Goal: Transaction & Acquisition: Download file/media

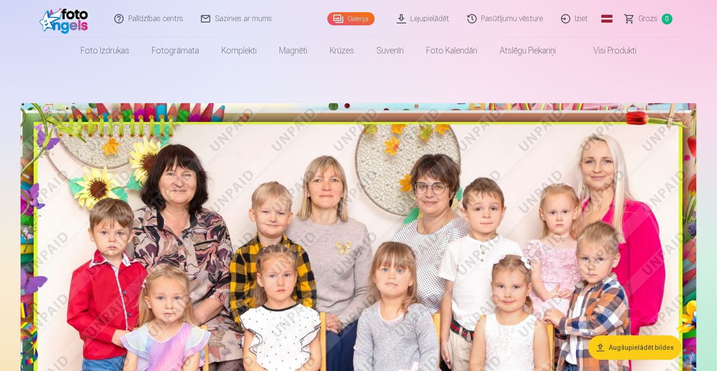
click at [425, 16] on link "Lejupielādēt" at bounding box center [423, 18] width 71 height 37
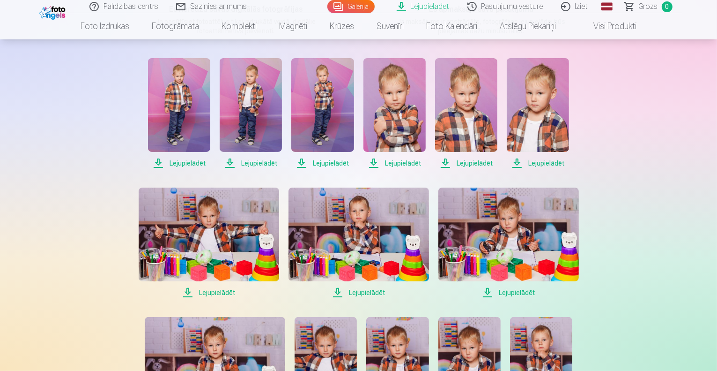
scroll to position [180, 0]
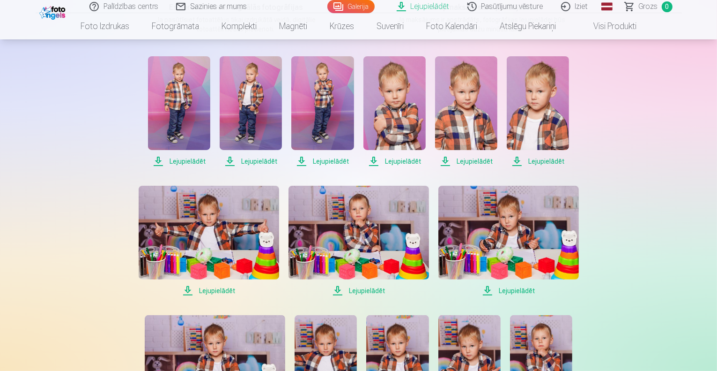
click at [196, 163] on span "Lejupielādēt" at bounding box center [179, 161] width 62 height 11
click at [261, 160] on span "Lejupielādēt" at bounding box center [251, 161] width 62 height 11
click at [335, 160] on span "Lejupielādēt" at bounding box center [322, 161] width 62 height 11
click at [402, 161] on span "Lejupielādēt" at bounding box center [395, 161] width 62 height 11
click at [477, 158] on span "Lejupielādēt" at bounding box center [466, 161] width 62 height 11
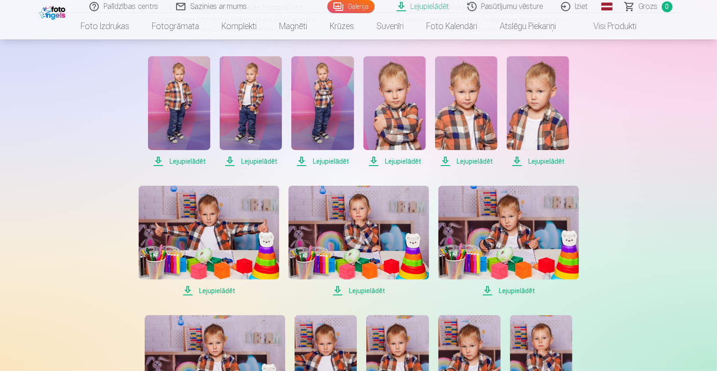
click at [553, 160] on span "Lejupielādēt" at bounding box center [538, 161] width 62 height 11
click at [182, 162] on span "Lejupielādēt" at bounding box center [179, 161] width 62 height 11
click at [259, 163] on span "Lejupielādēt" at bounding box center [251, 161] width 62 height 11
click at [326, 163] on span "Lejupielādēt" at bounding box center [322, 161] width 62 height 11
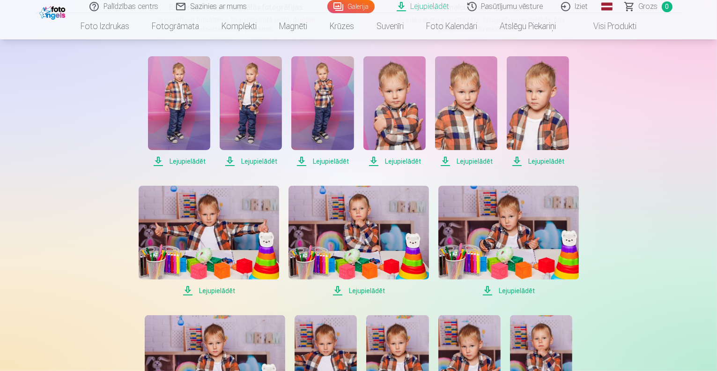
click at [390, 161] on span "Lejupielādēt" at bounding box center [395, 161] width 62 height 11
click at [469, 160] on span "Lejupielādēt" at bounding box center [466, 161] width 62 height 11
click at [539, 161] on span "Lejupielādēt" at bounding box center [538, 161] width 62 height 11
click at [219, 290] on span "Lejupielādēt" at bounding box center [209, 290] width 141 height 11
click at [365, 291] on span "Lejupielādēt" at bounding box center [359, 290] width 141 height 11
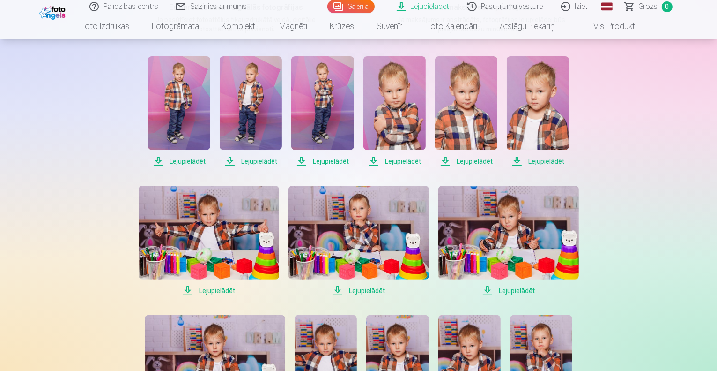
click at [517, 290] on span "Lejupielādēt" at bounding box center [509, 290] width 141 height 11
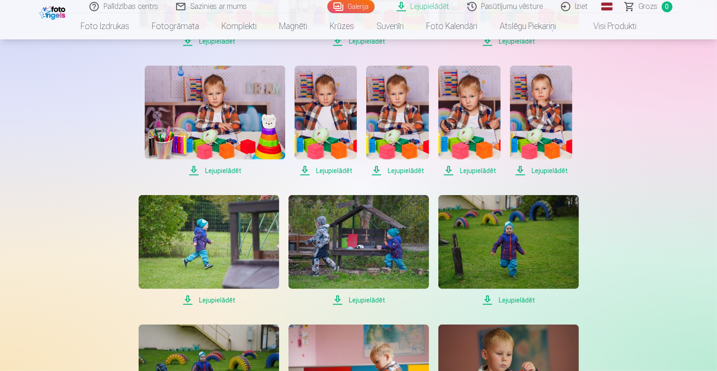
scroll to position [435, 0]
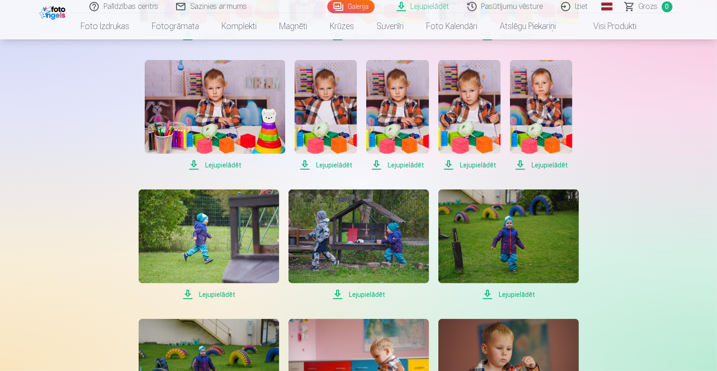
click at [229, 160] on span "Lejupielādēt" at bounding box center [215, 164] width 141 height 11
click at [335, 165] on span "Lejupielādēt" at bounding box center [326, 164] width 62 height 11
click at [401, 164] on span "Lejupielādēt" at bounding box center [397, 164] width 62 height 11
click at [485, 164] on span "Lejupielādēt" at bounding box center [470, 164] width 62 height 11
click at [551, 166] on span "Lejupielādēt" at bounding box center [541, 164] width 62 height 11
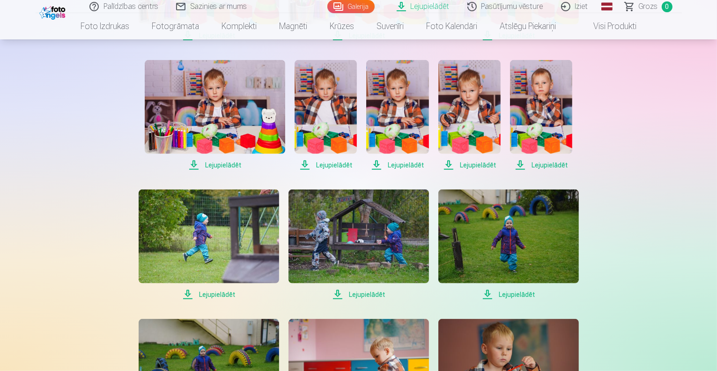
click at [216, 296] on span "Lejupielādēt" at bounding box center [209, 294] width 141 height 11
click at [367, 293] on span "Lejupielādēt" at bounding box center [359, 294] width 141 height 11
click at [523, 294] on span "Lejupielādēt" at bounding box center [509, 294] width 141 height 11
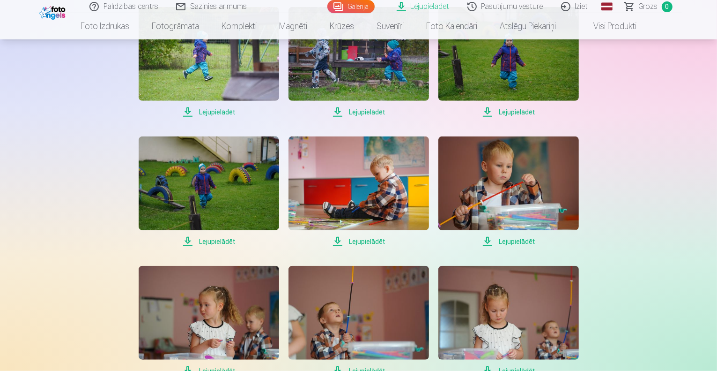
scroll to position [649, 0]
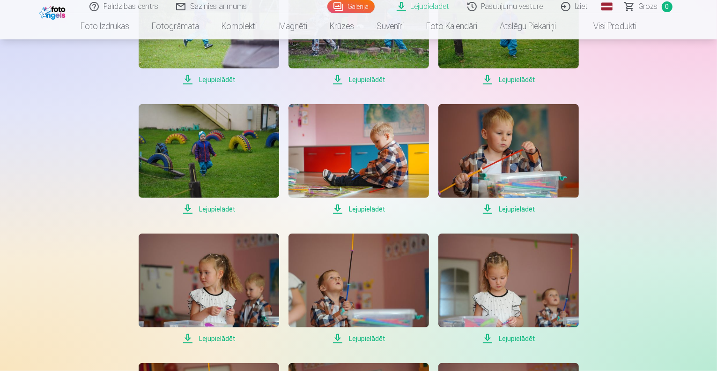
click at [225, 208] on span "Lejupielādēt" at bounding box center [209, 208] width 141 height 11
click at [373, 208] on span "Lejupielādēt" at bounding box center [359, 208] width 141 height 11
click at [515, 207] on span "Lejupielādēt" at bounding box center [509, 208] width 141 height 11
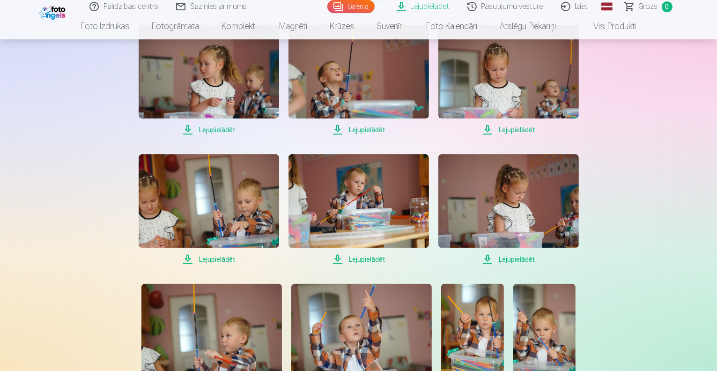
scroll to position [864, 0]
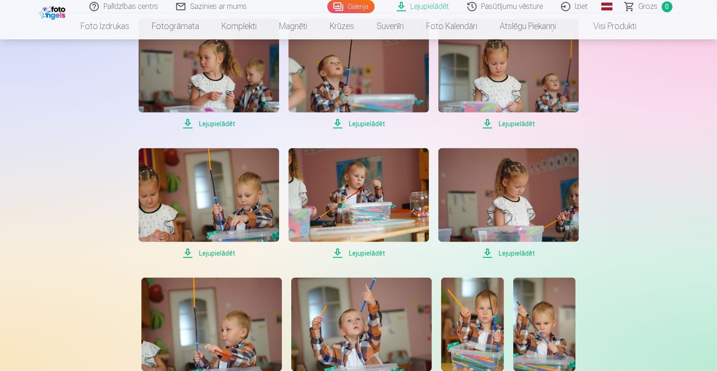
click at [371, 123] on span "Lejupielādēt" at bounding box center [359, 123] width 141 height 11
click at [216, 253] on span "Lejupielādēt" at bounding box center [209, 252] width 141 height 11
click at [362, 253] on span "Lejupielādēt" at bounding box center [359, 252] width 141 height 11
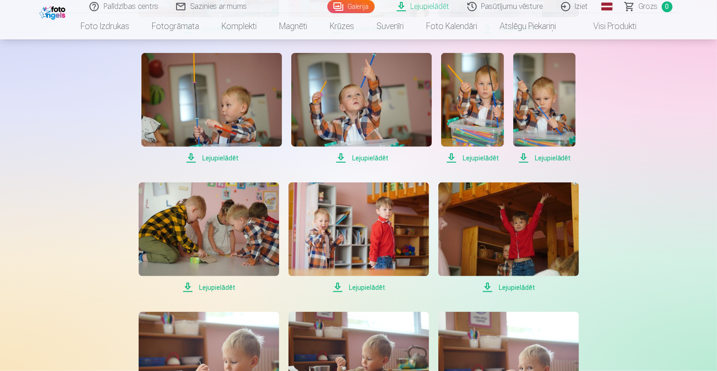
scroll to position [1096, 0]
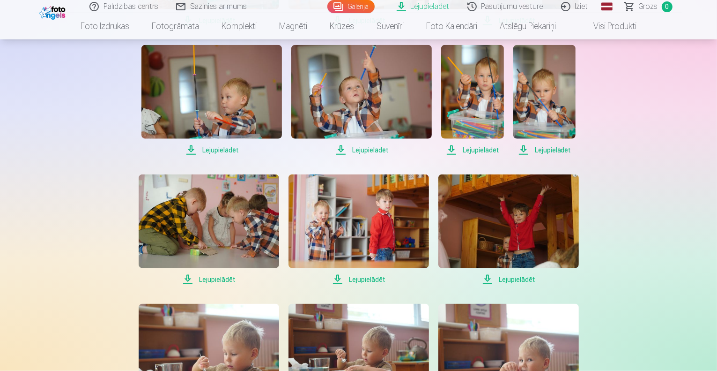
click at [216, 149] on span "Lejupielādēt" at bounding box center [211, 149] width 141 height 11
click at [372, 149] on span "Lejupielādēt" at bounding box center [361, 149] width 141 height 11
click at [475, 148] on span "Lejupielādēt" at bounding box center [472, 149] width 62 height 11
click at [549, 150] on span "Lejupielādēt" at bounding box center [545, 149] width 62 height 11
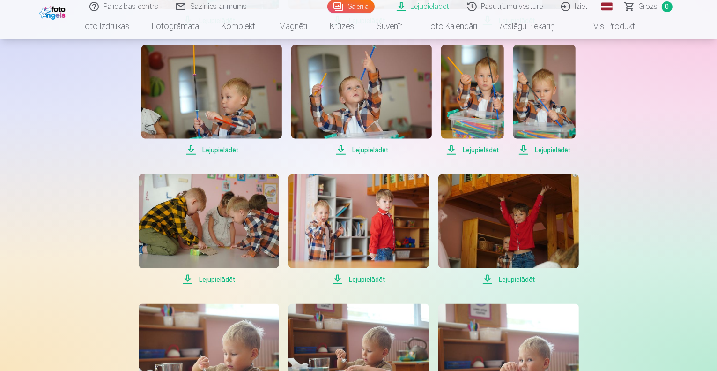
click at [213, 279] on span "Lejupielādēt" at bounding box center [209, 279] width 141 height 11
click at [361, 278] on span "Lejupielādēt" at bounding box center [359, 279] width 141 height 11
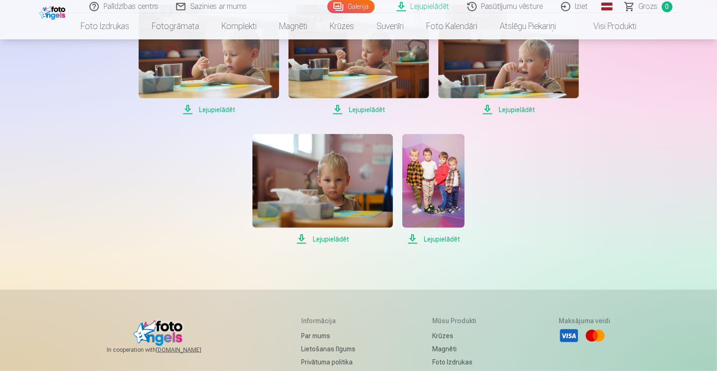
scroll to position [1399, 0]
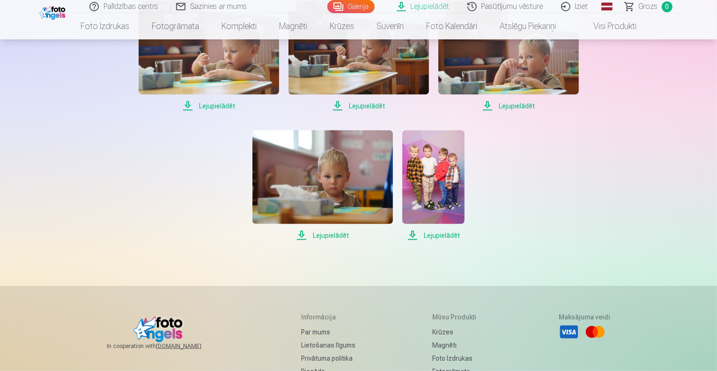
click at [227, 106] on span "Lejupielādēt" at bounding box center [209, 105] width 141 height 11
click at [370, 105] on span "Lejupielādēt" at bounding box center [359, 105] width 141 height 11
click at [523, 102] on span "Lejupielādēt" at bounding box center [509, 105] width 141 height 11
click at [331, 233] on span "Lejupielādēt" at bounding box center [323, 235] width 141 height 11
click at [437, 235] on span "Lejupielādēt" at bounding box center [433, 235] width 62 height 11
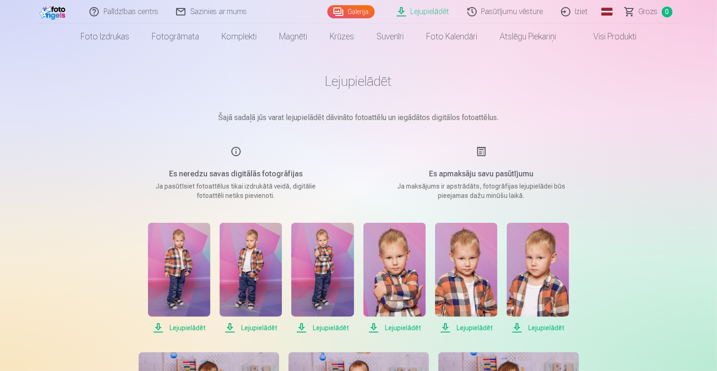
scroll to position [0, 0]
